Goal: Task Accomplishment & Management: Manage account settings

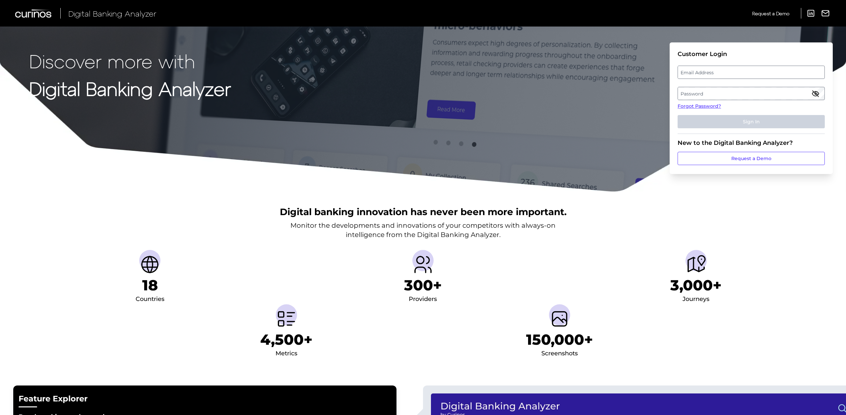
click at [711, 75] on label "Email Address" at bounding box center [751, 72] width 146 height 12
click at [711, 75] on input "email" at bounding box center [751, 72] width 147 height 13
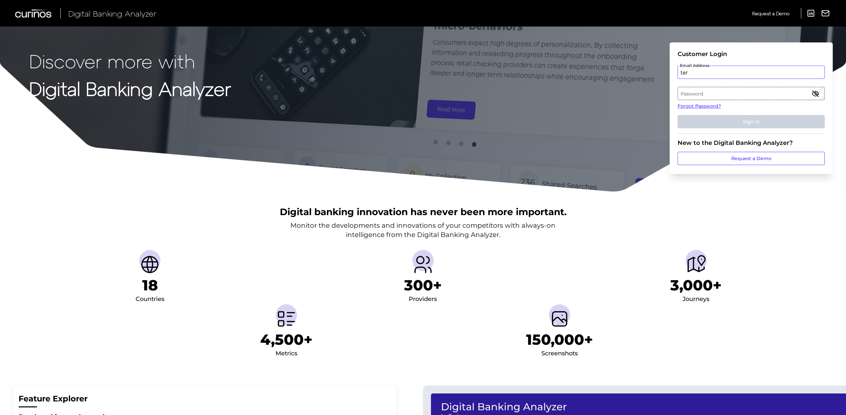
type input "terr"
click at [715, 76] on label "Email Address" at bounding box center [751, 72] width 146 height 12
click at [715, 76] on input "email" at bounding box center [751, 72] width 147 height 13
click at [708, 93] on label "Password" at bounding box center [751, 94] width 146 height 12
click at [690, 73] on label "Email Address" at bounding box center [751, 72] width 146 height 12
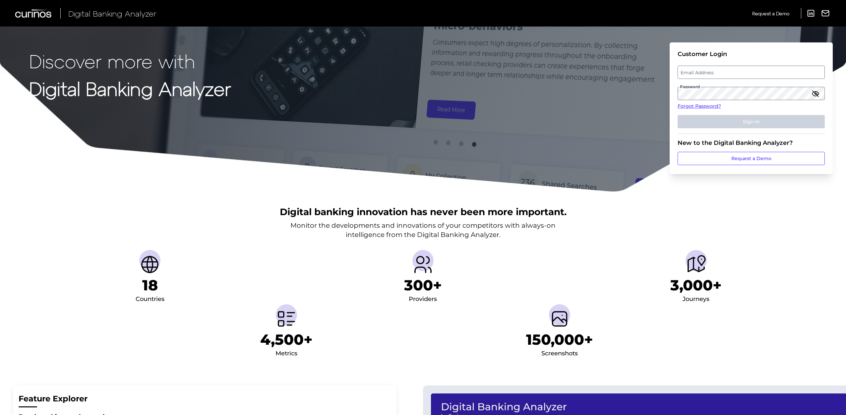
click at [690, 73] on input "email" at bounding box center [751, 72] width 147 height 13
click at [695, 97] on label "Password" at bounding box center [751, 94] width 146 height 12
click at [694, 64] on fieldset "Customer Login Email Address Password Forgot Password? Sign In" at bounding box center [751, 92] width 147 height 84
click at [693, 70] on label "Email Address" at bounding box center [751, 72] width 146 height 12
click at [693, 70] on input "email" at bounding box center [751, 72] width 147 height 13
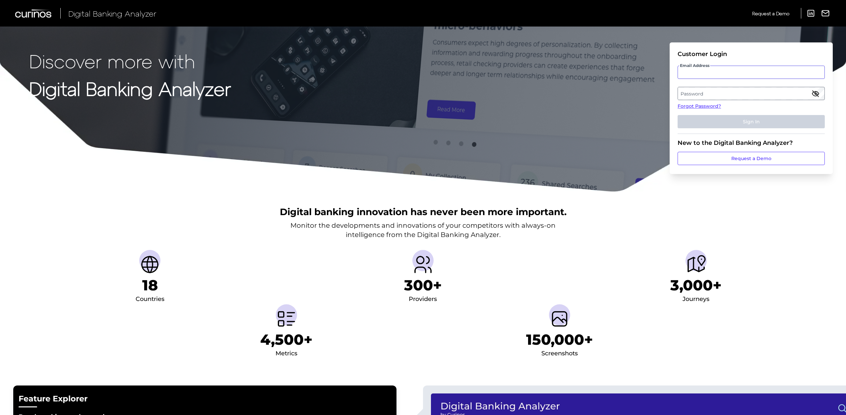
click at [696, 73] on input "Email Address" at bounding box center [751, 72] width 147 height 13
click at [692, 72] on label "Email Address" at bounding box center [751, 72] width 146 height 12
click at [692, 72] on input "email" at bounding box center [751, 72] width 147 height 13
